Goal: Find specific page/section: Find specific page/section

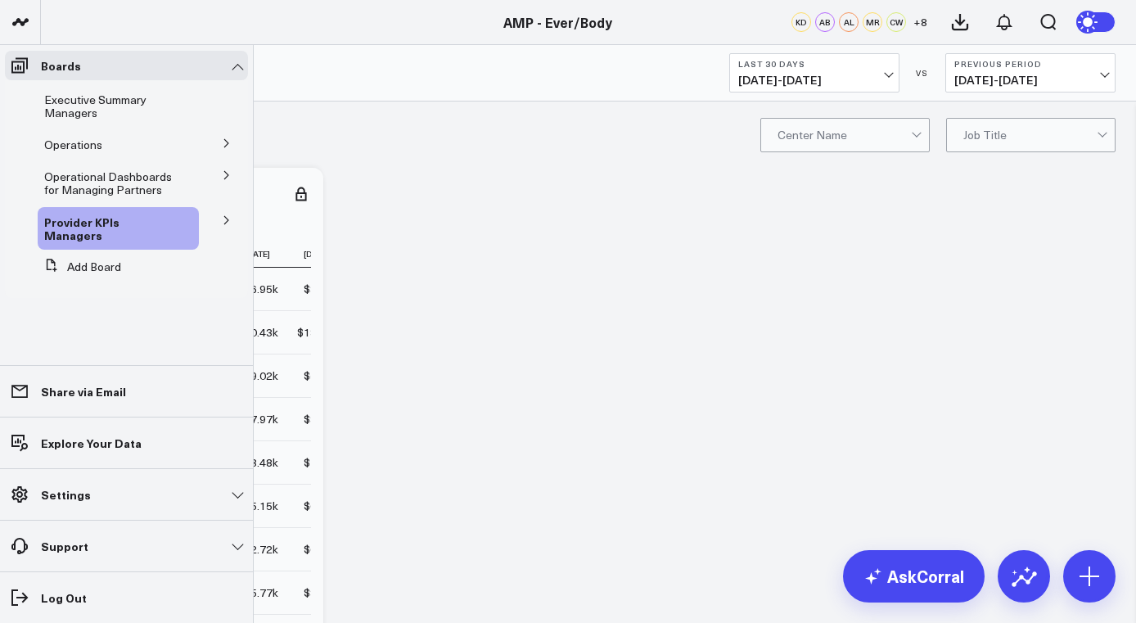
click at [223, 220] on icon at bounding box center [227, 220] width 10 height 10
click at [146, 258] on button at bounding box center [137, 264] width 25 height 13
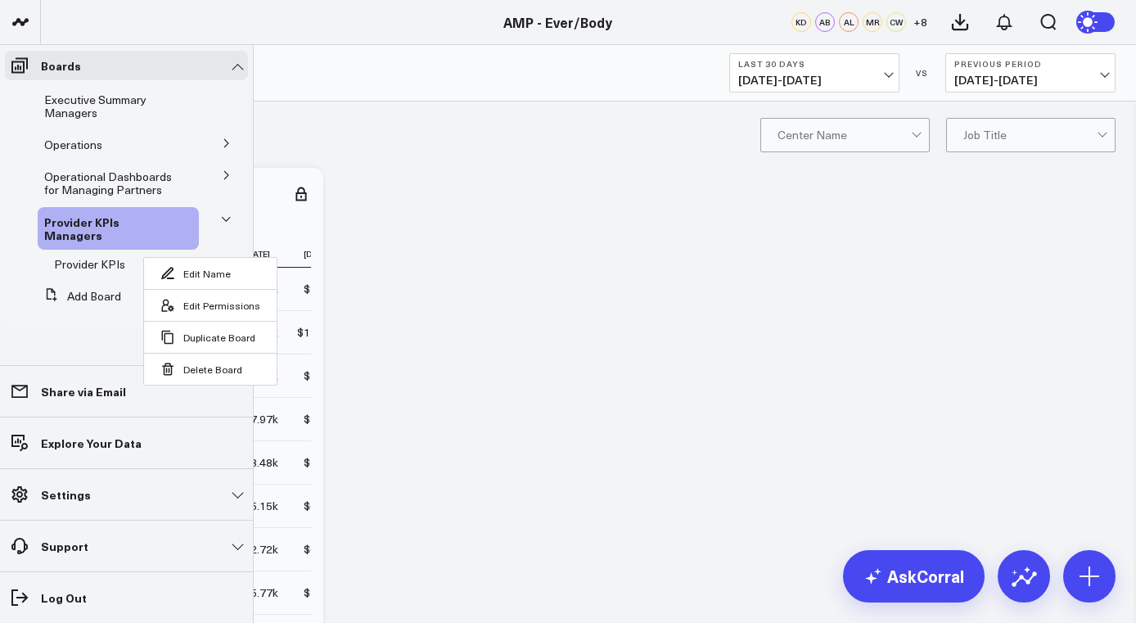
click at [231, 227] on button at bounding box center [226, 219] width 25 height 43
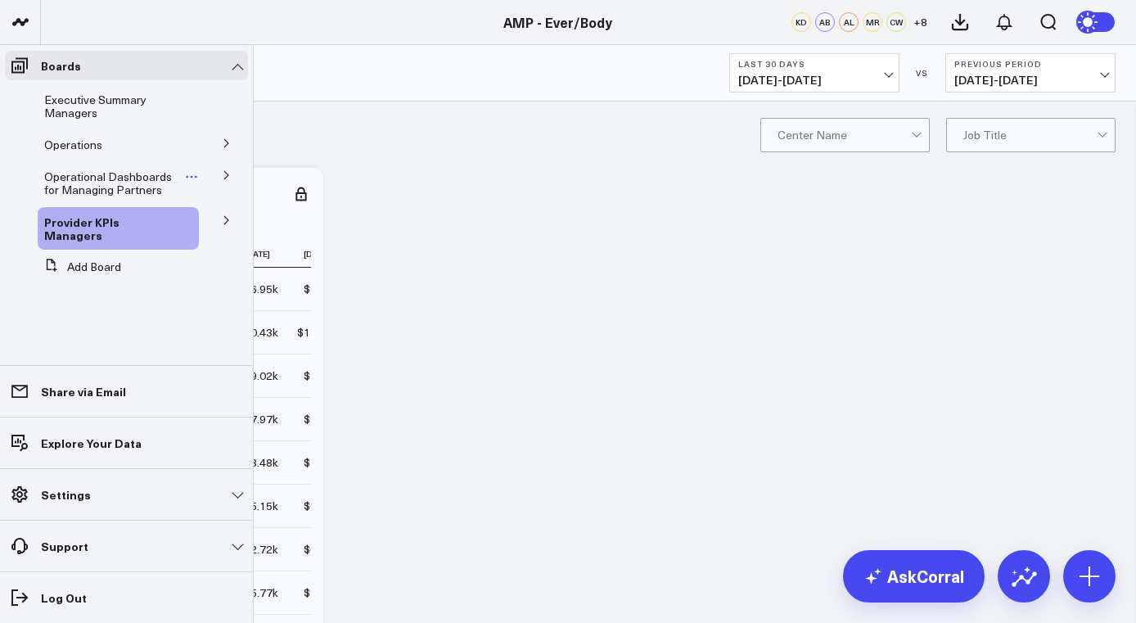
click at [101, 182] on span "Operational Dashboards for Managing Partners" at bounding box center [108, 183] width 128 height 29
click at [228, 174] on icon at bounding box center [227, 175] width 10 height 10
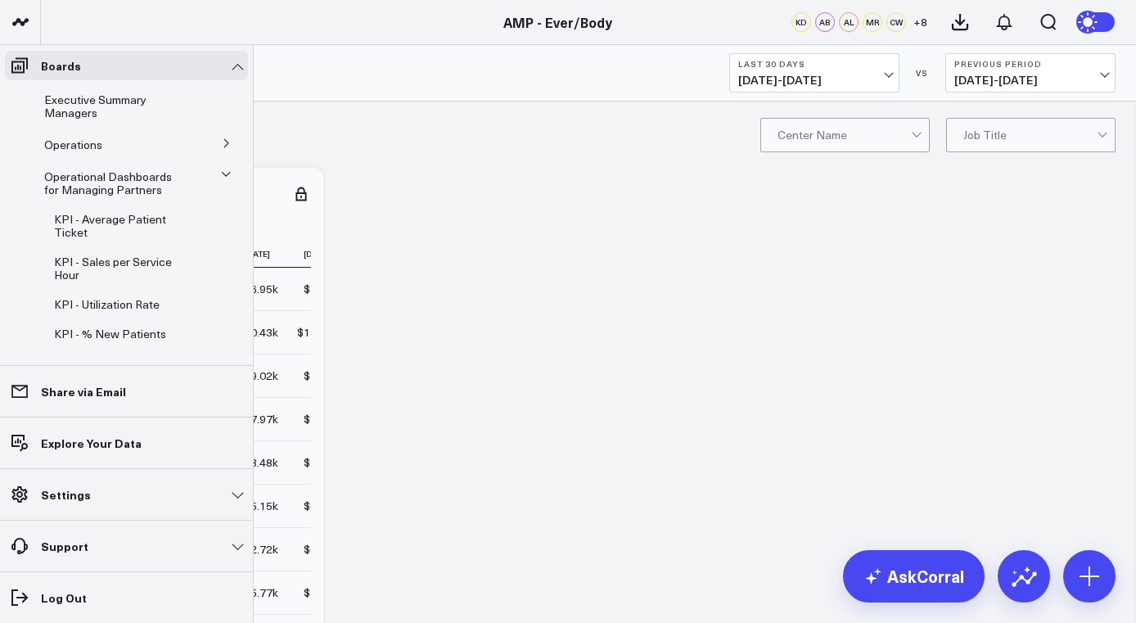
click at [222, 173] on icon at bounding box center [226, 174] width 8 height 4
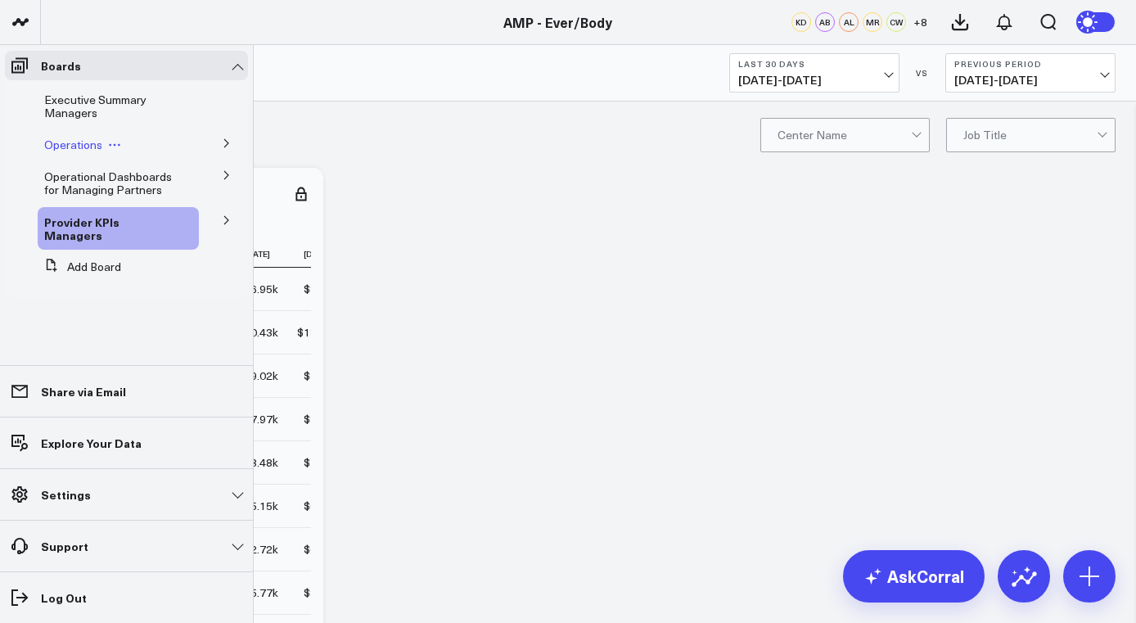
click at [106, 152] on div "Operations" at bounding box center [118, 144] width 161 height 29
click at [219, 147] on button at bounding box center [226, 142] width 43 height 25
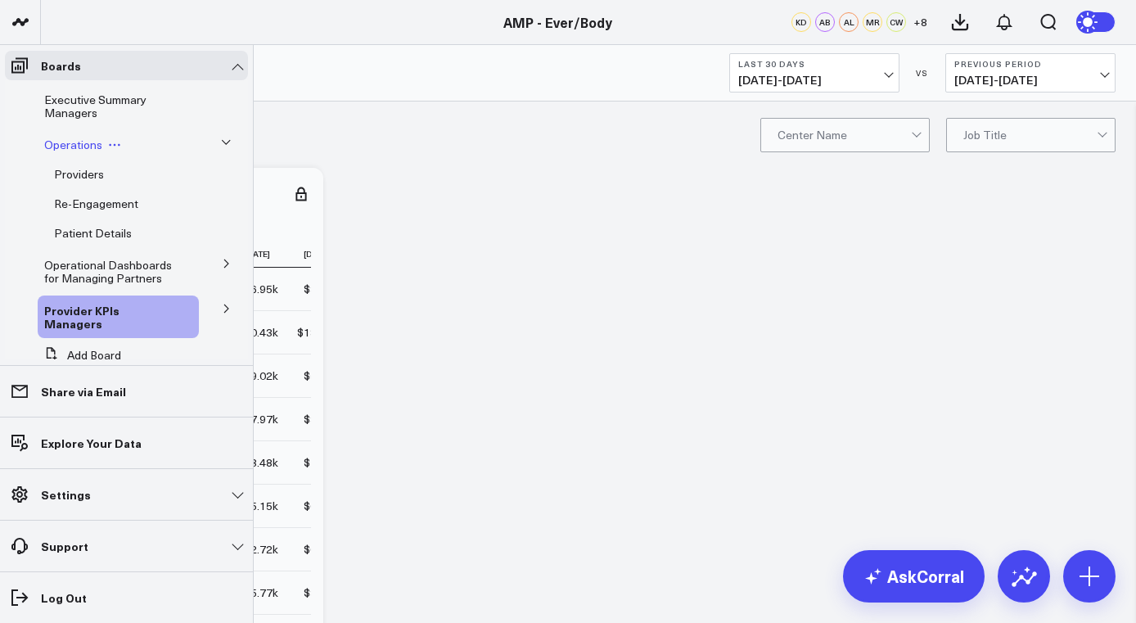
click at [92, 150] on span "Operations" at bounding box center [73, 145] width 58 height 16
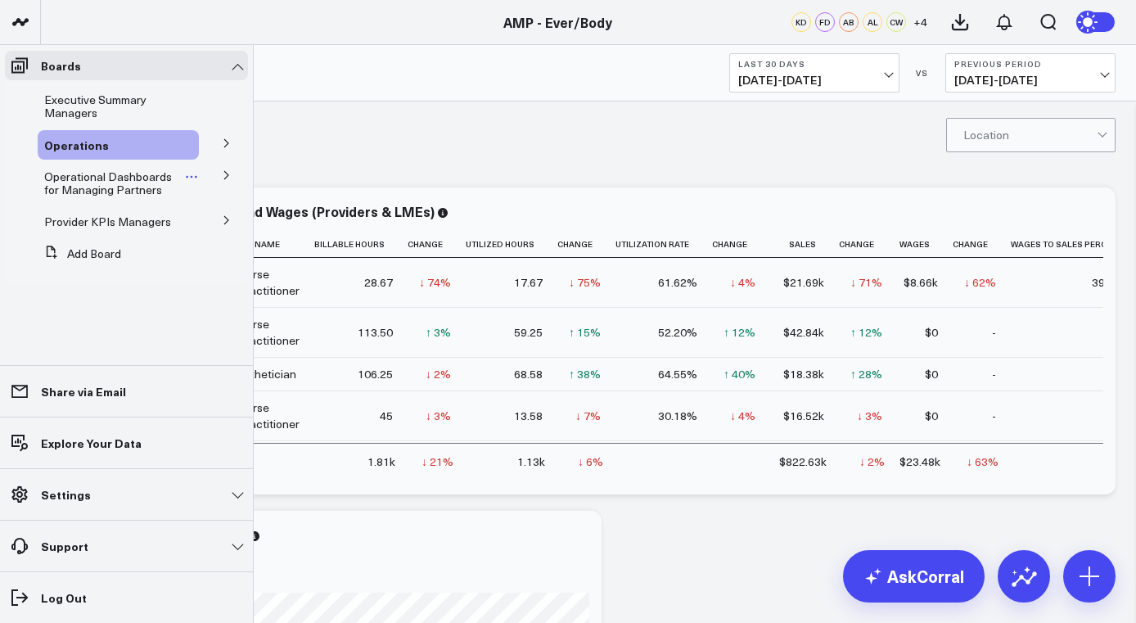
click at [120, 187] on span "Operational Dashboards for Managing Partners" at bounding box center [108, 183] width 128 height 29
click at [110, 218] on span "Provider KPIs Managers" at bounding box center [107, 222] width 127 height 16
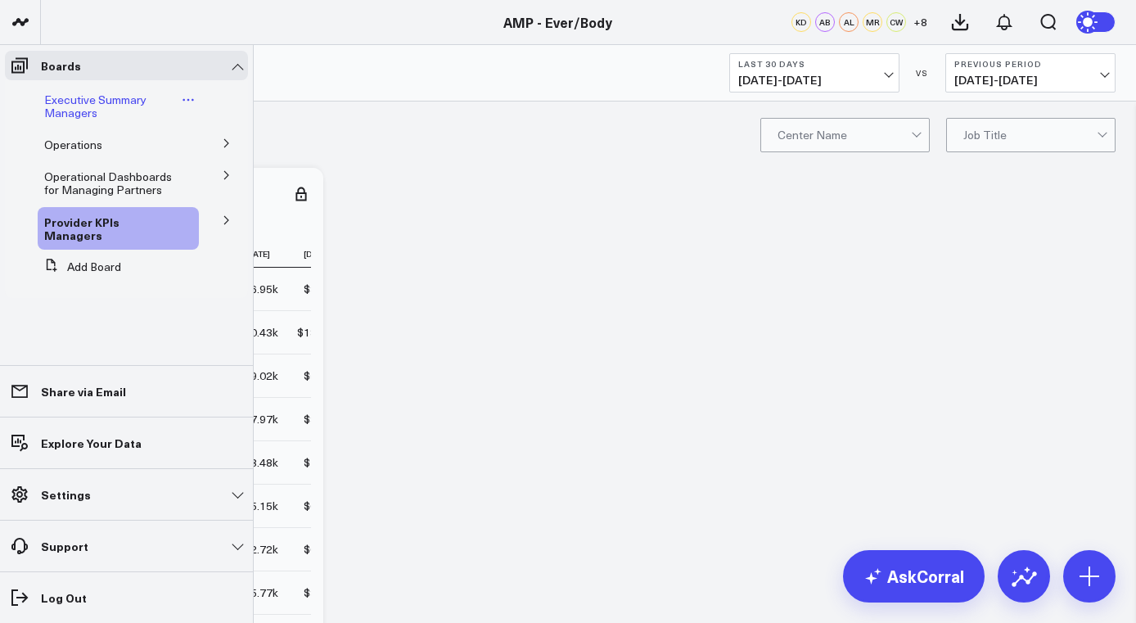
click at [71, 110] on span "Executive Summary Managers" at bounding box center [95, 106] width 102 height 29
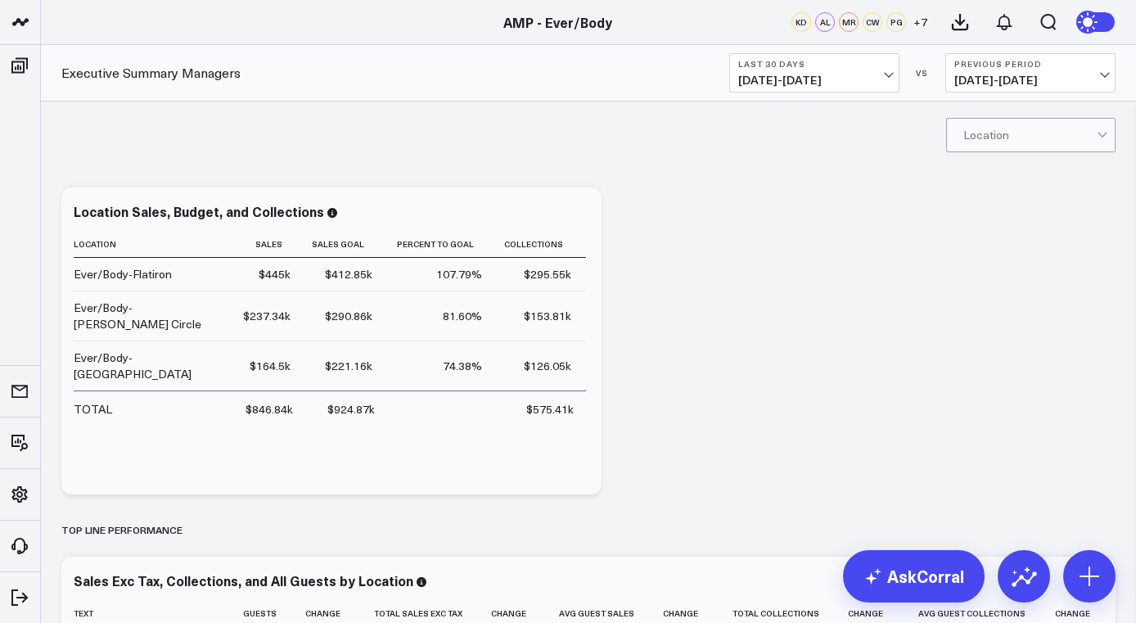
click at [790, 75] on span "[DATE] - [DATE]" at bounding box center [814, 80] width 152 height 13
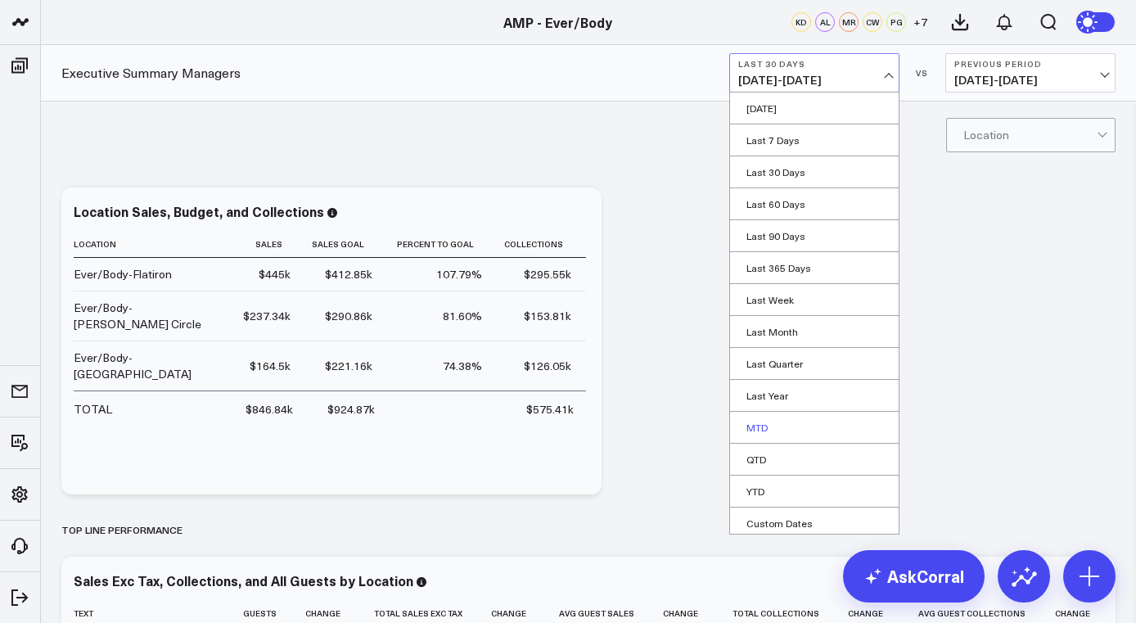
click at [770, 426] on link "MTD" at bounding box center [814, 427] width 169 height 31
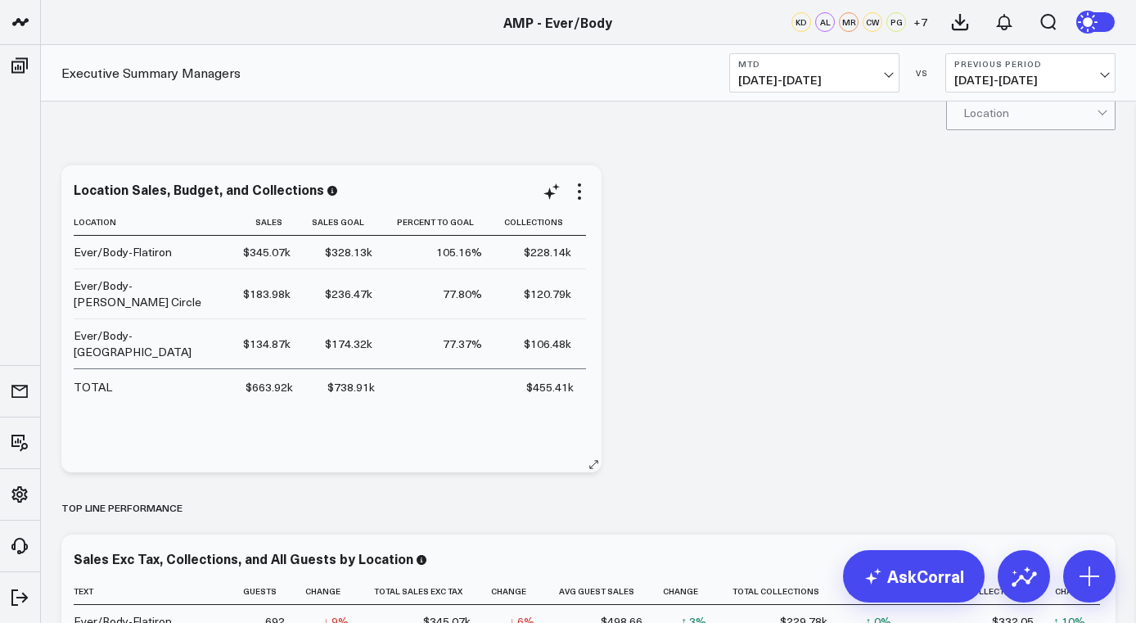
scroll to position [27, 0]
